Goal: Information Seeking & Learning: Check status

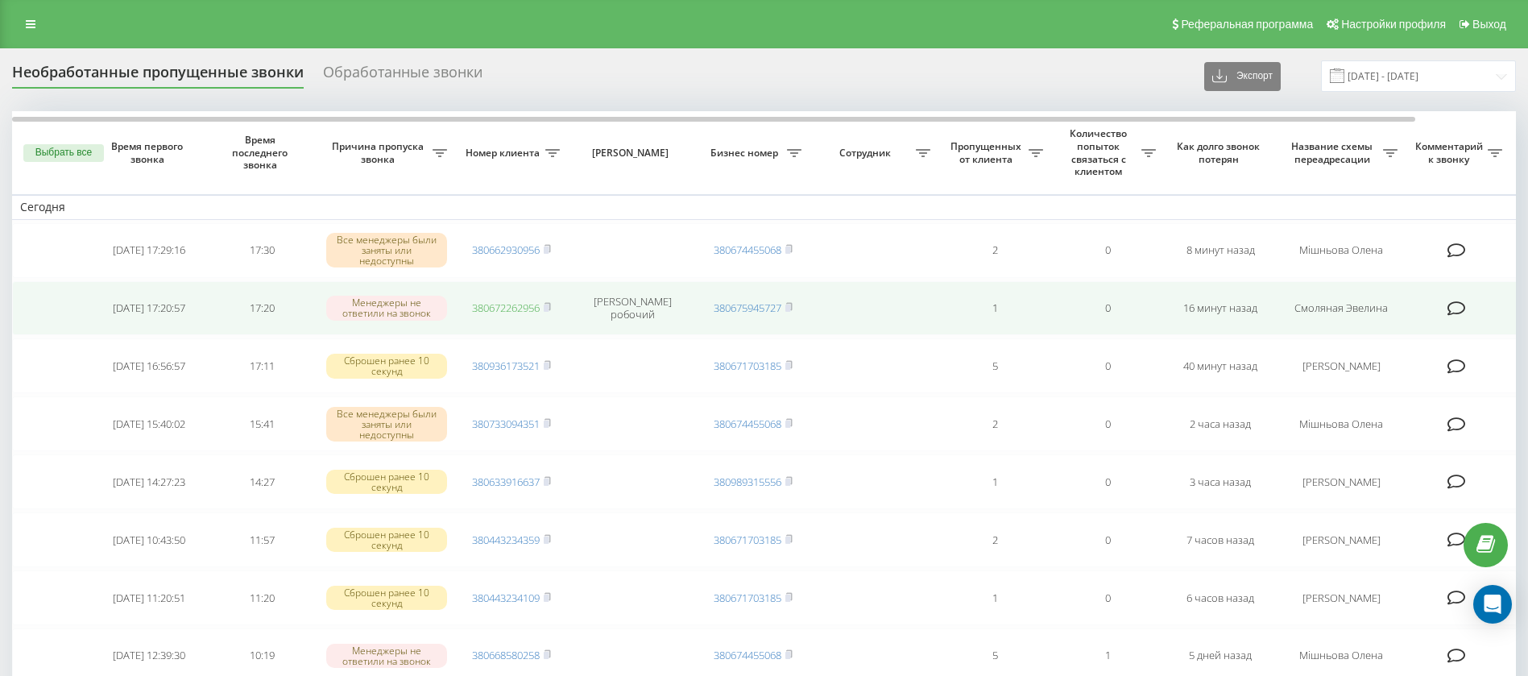
click at [515, 312] on link "380672262956" at bounding box center [506, 307] width 68 height 14
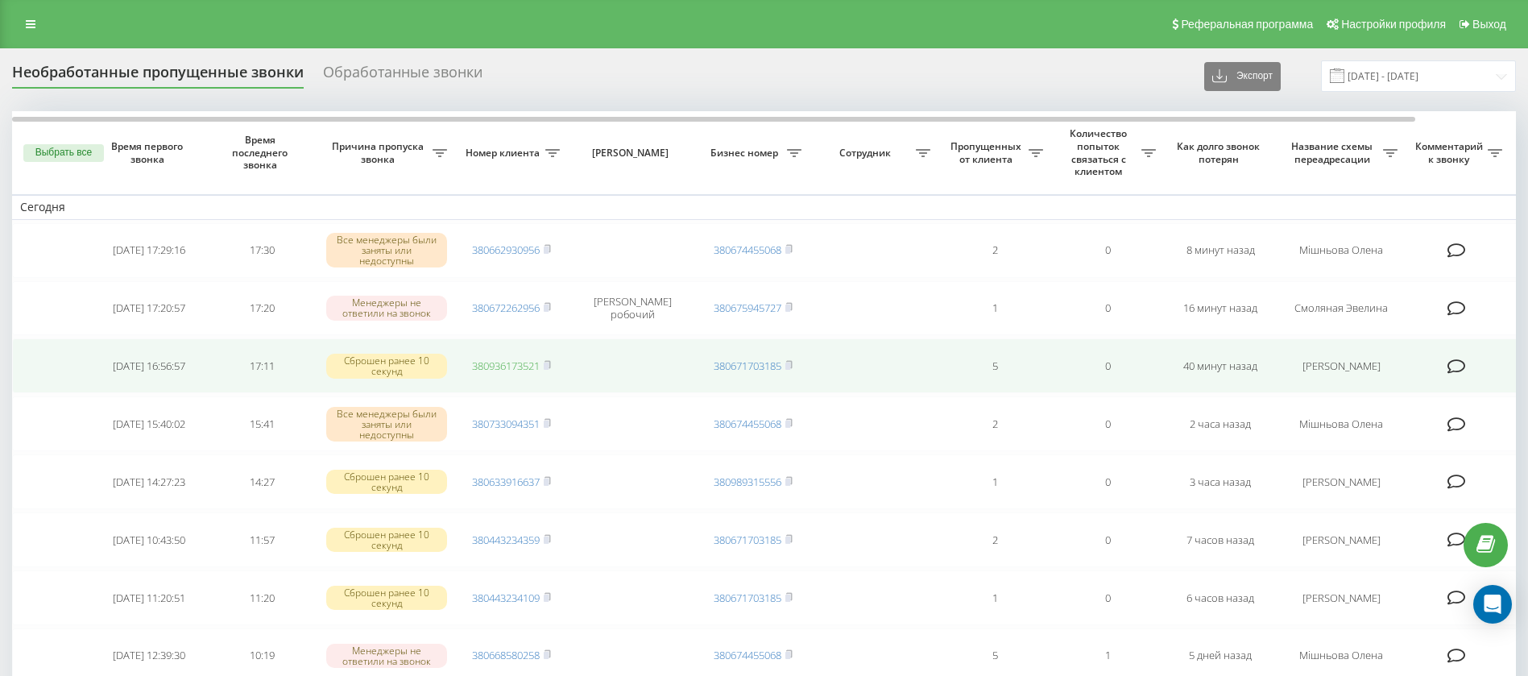
click at [525, 364] on link "380936173521" at bounding box center [506, 365] width 68 height 14
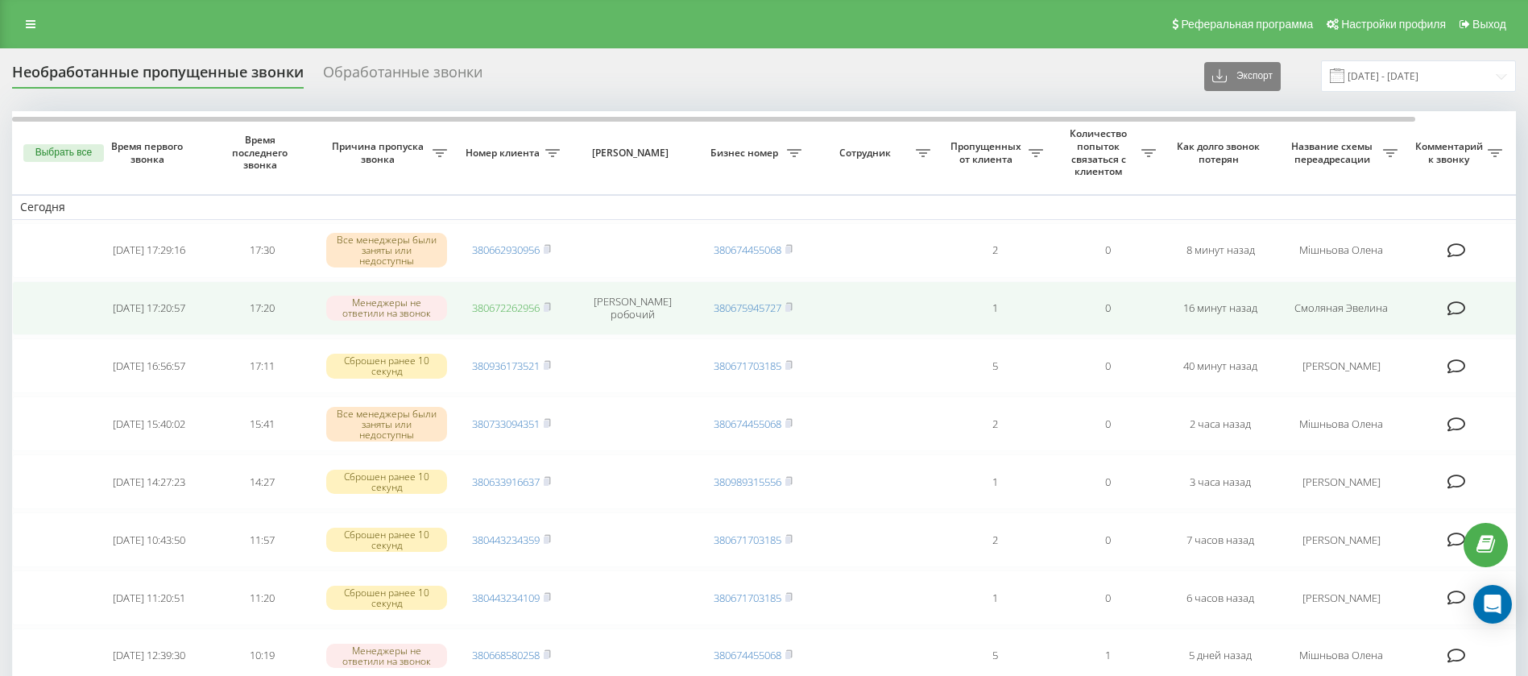
click at [487, 312] on link "380672262956" at bounding box center [506, 307] width 68 height 14
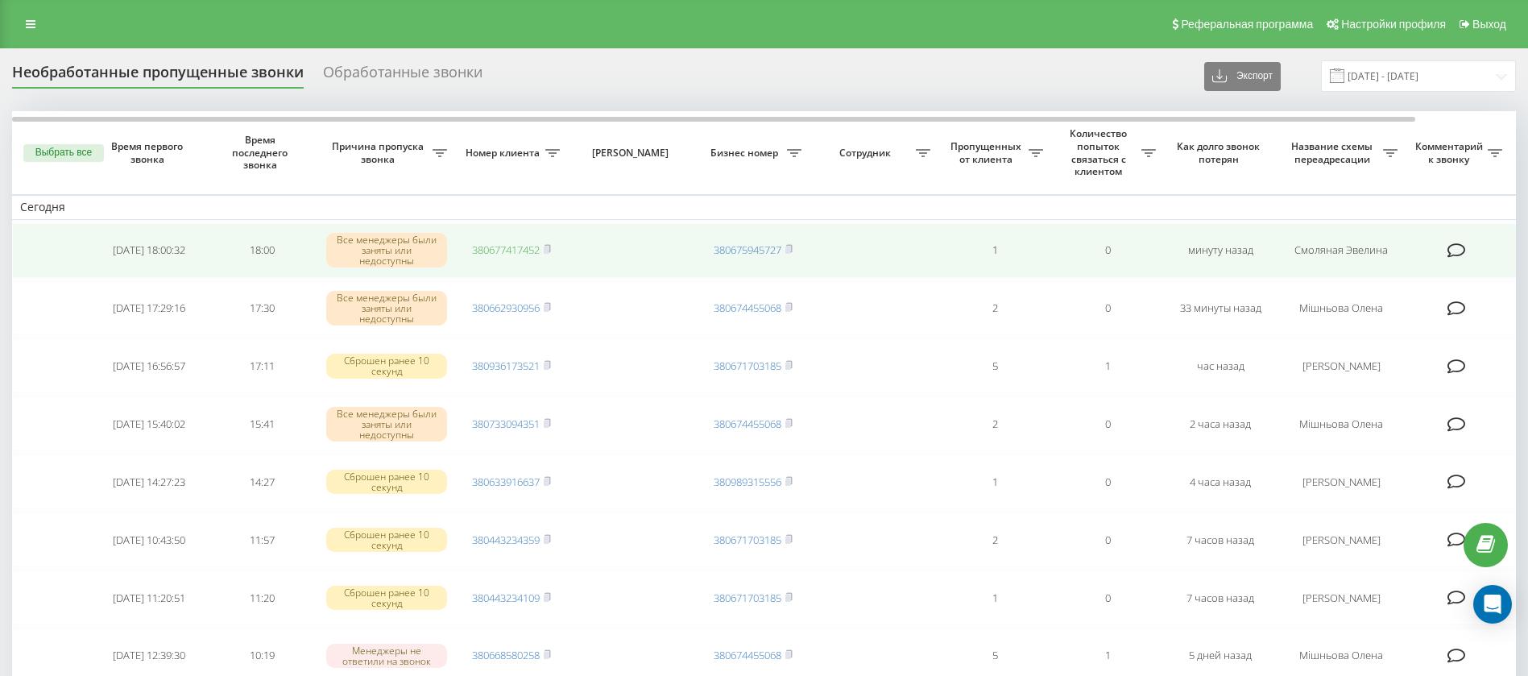
click at [508, 249] on link "380677417452" at bounding box center [506, 249] width 68 height 14
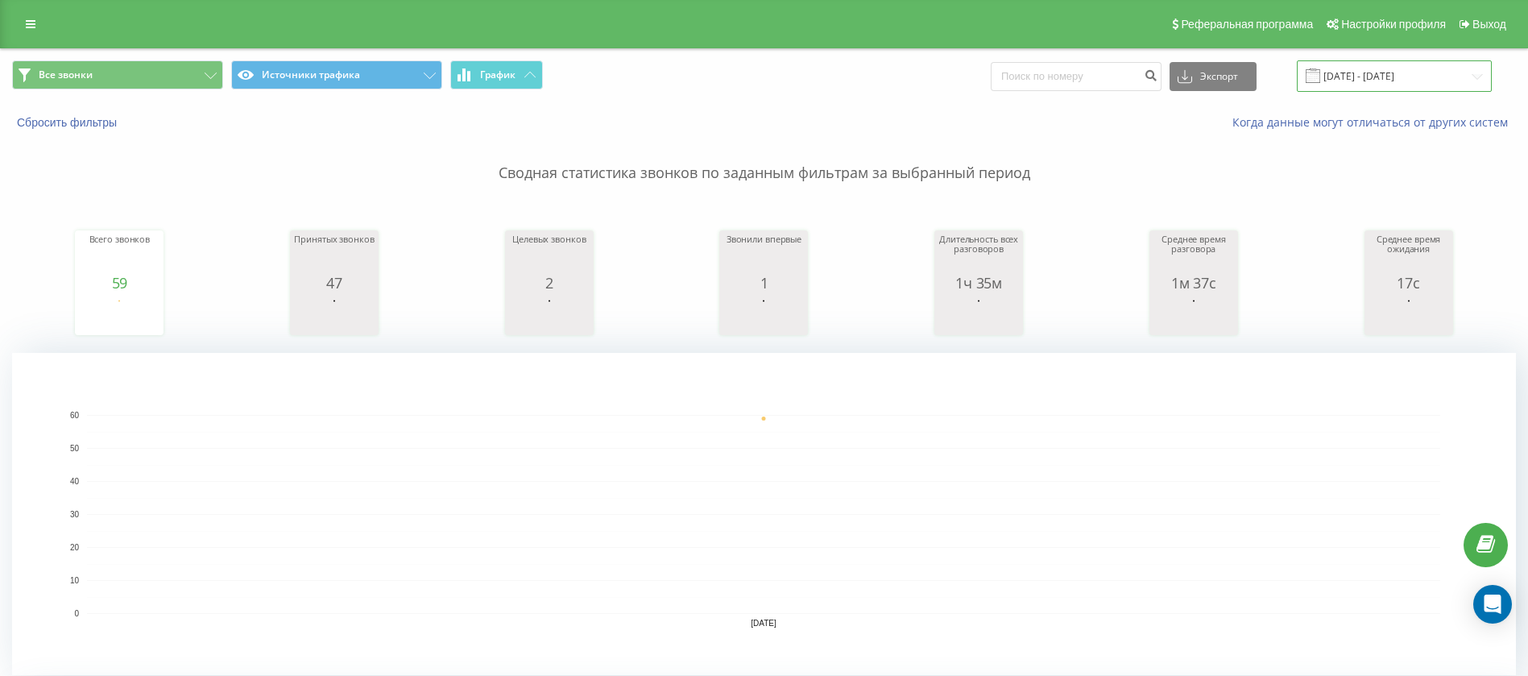
click at [1390, 76] on input "[DATE] - [DATE]" at bounding box center [1394, 75] width 195 height 31
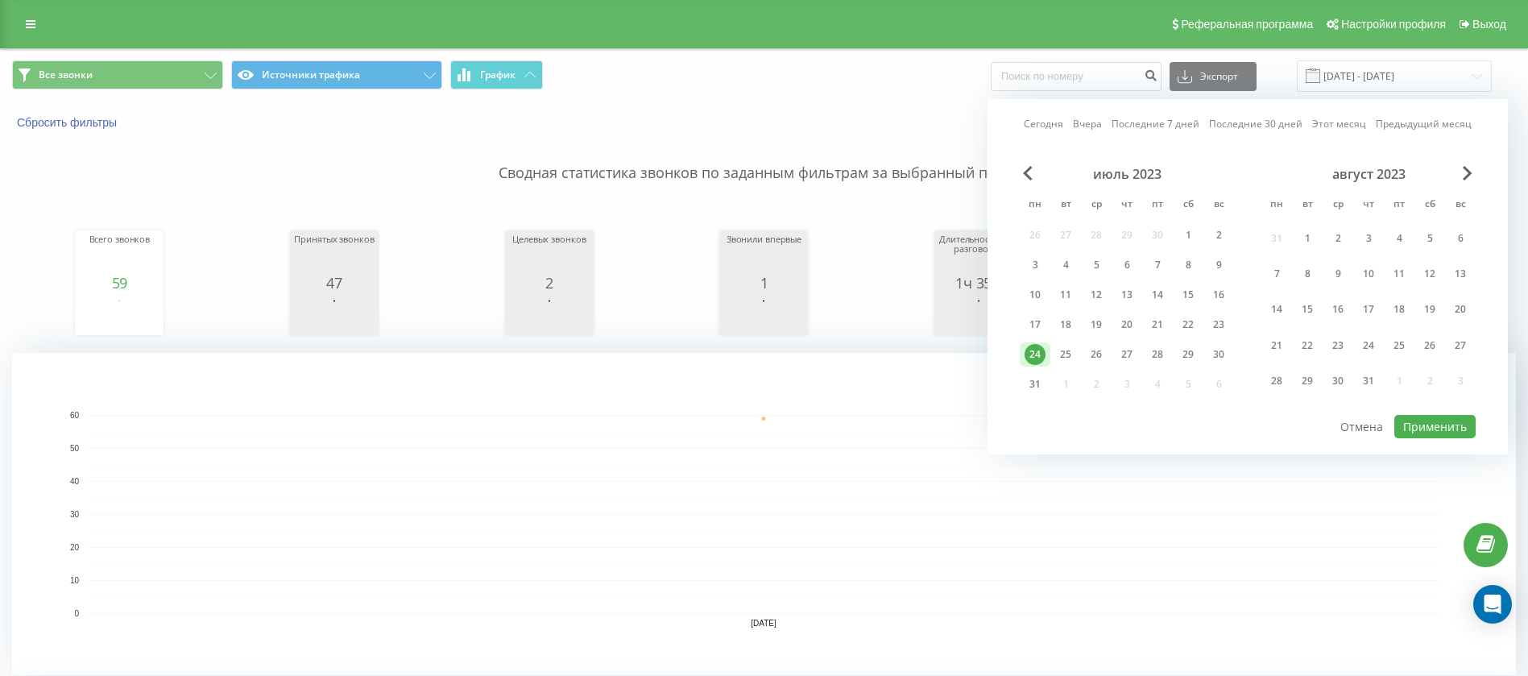
click at [1051, 130] on link "Сегодня" at bounding box center [1043, 123] width 39 height 15
click at [1409, 438] on div "[DATE] [DATE] Последние 7 дней Последние 30 дней Этот месяц Предыдущий месяц [D…" at bounding box center [1247, 276] width 520 height 355
click at [1409, 426] on button "Применить" at bounding box center [1434, 426] width 81 height 23
type input "[DATE] - [DATE]"
